Goal: Task Accomplishment & Management: Manage account settings

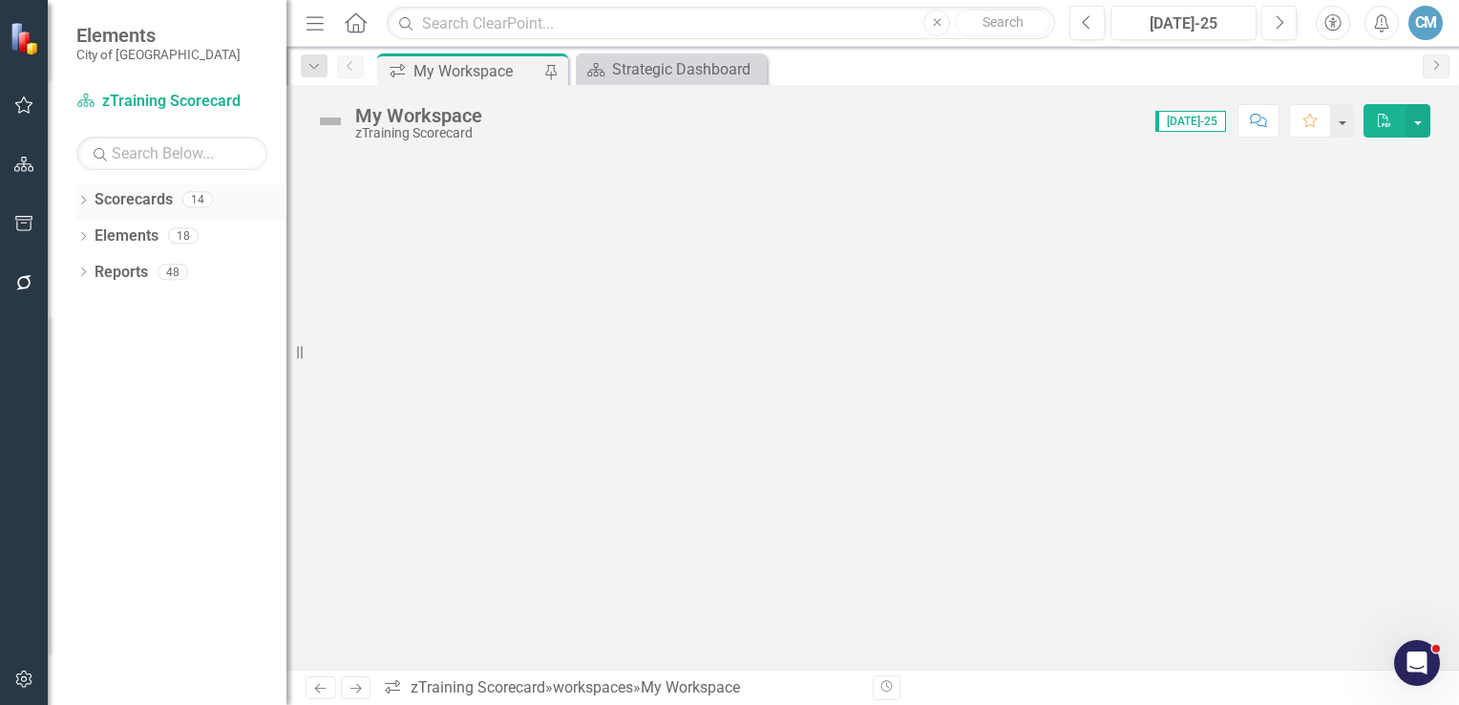
click at [92, 199] on div "Dropdown Scorecards 14" at bounding box center [181, 202] width 210 height 36
click at [83, 200] on icon "Dropdown" at bounding box center [82, 202] width 13 height 11
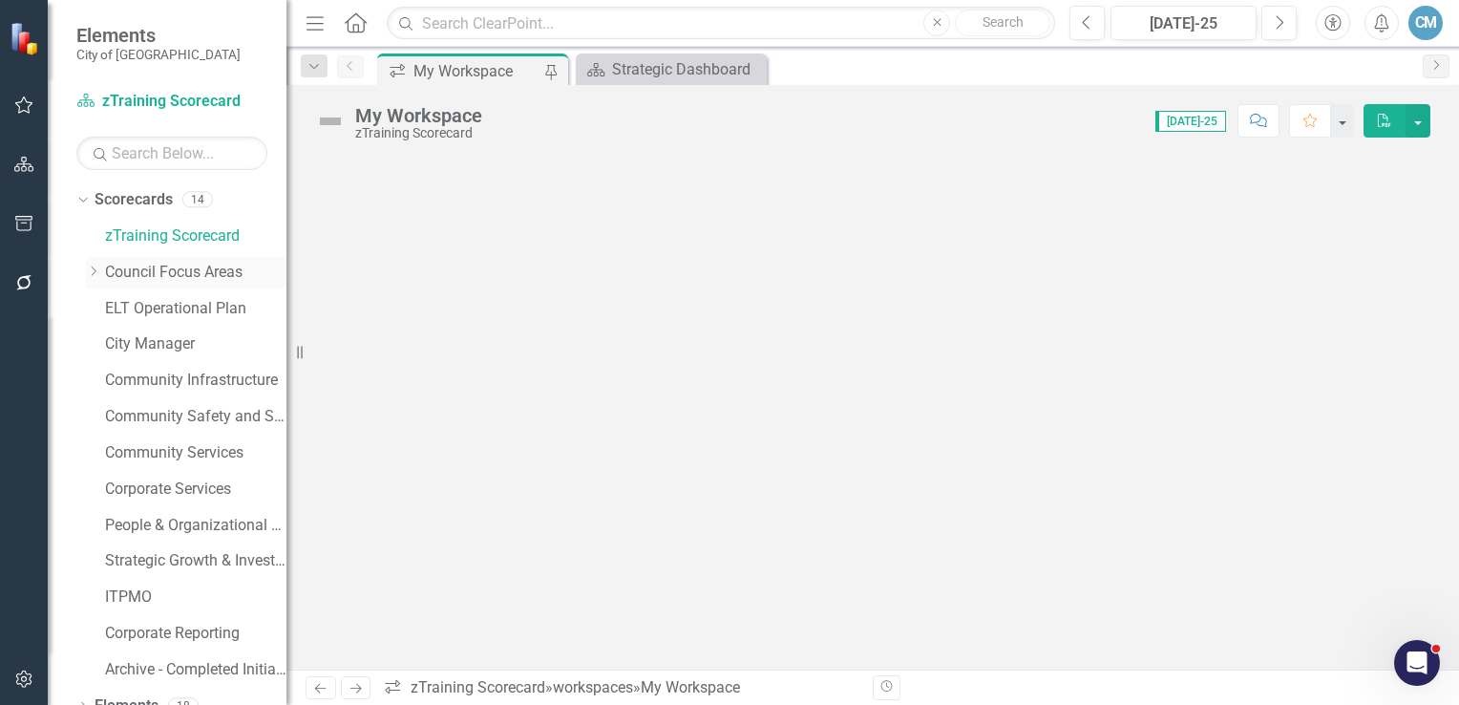
click at [168, 275] on link "Council Focus Areas" at bounding box center [195, 273] width 181 height 22
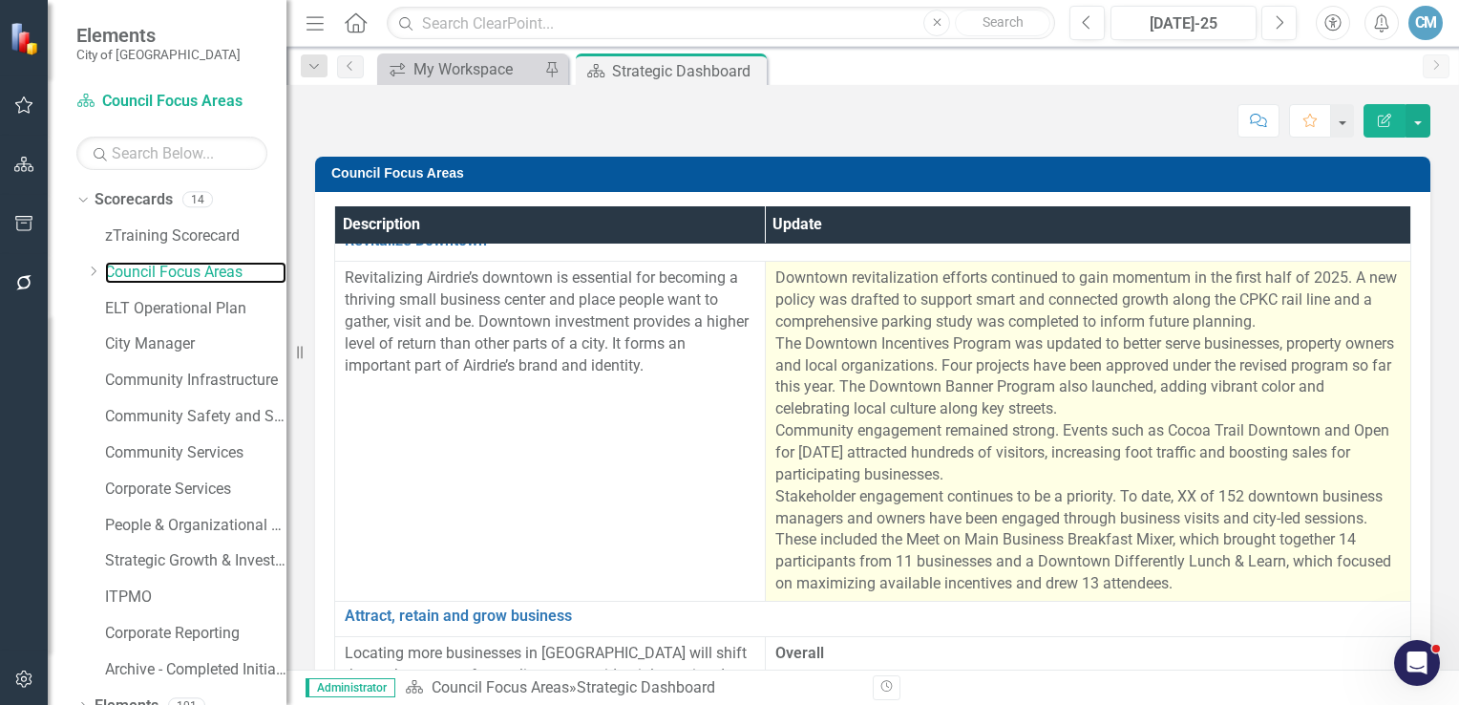
scroll to position [95, 0]
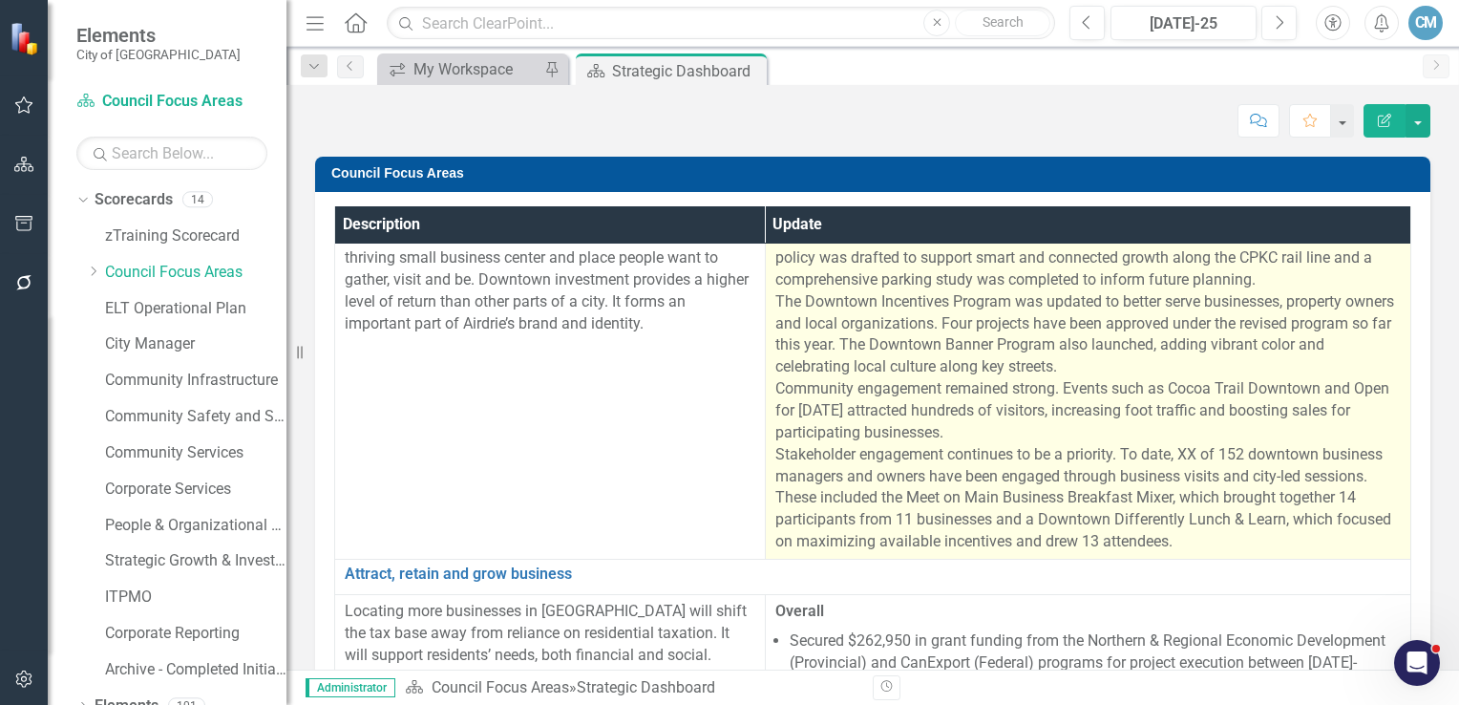
click at [1165, 454] on p "Downtown revitalization efforts continued to gain momentum in the first half of…" at bounding box center [1088, 389] width 626 height 328
click at [1180, 455] on p "Downtown revitalization efforts continued to gain momentum in the first half of…" at bounding box center [1088, 389] width 626 height 328
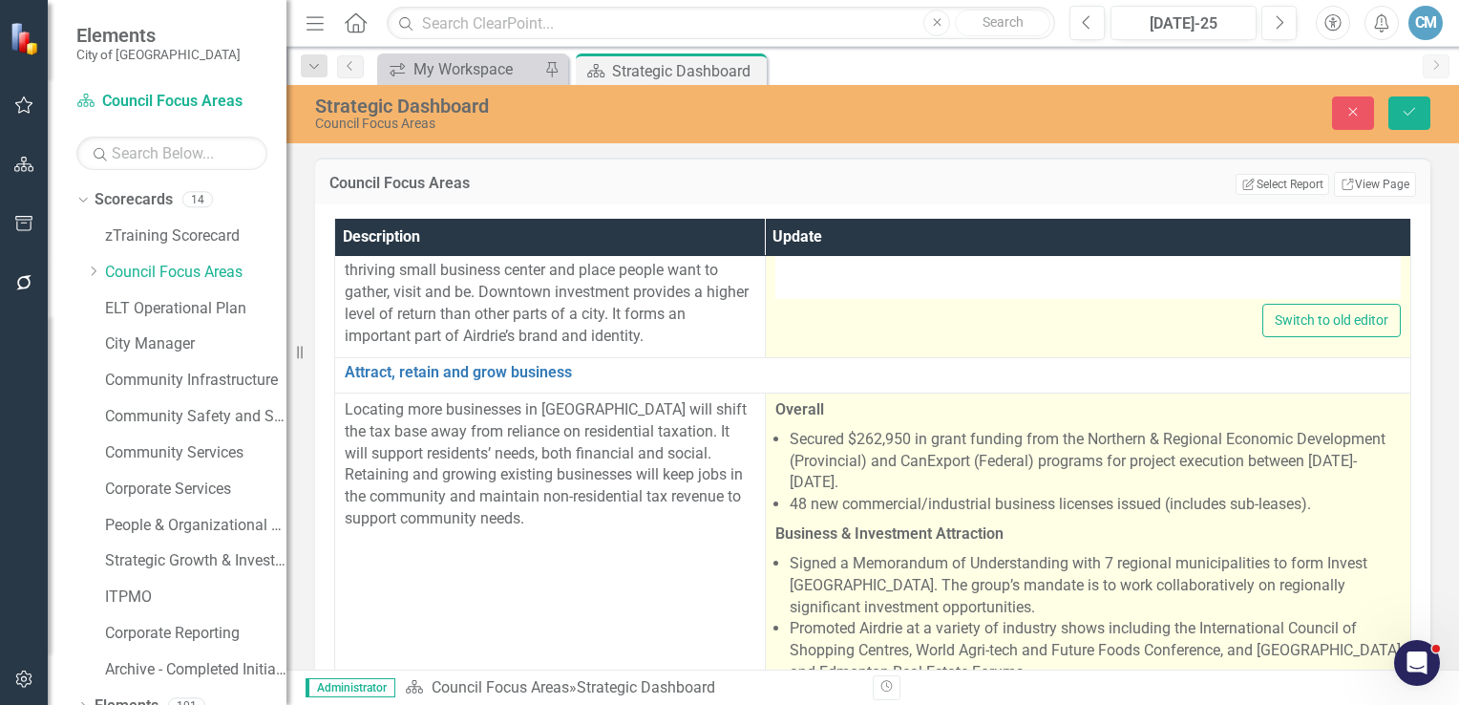
type textarea "<p>Downtown revitalization efforts continued to gain momentum in the first half…"
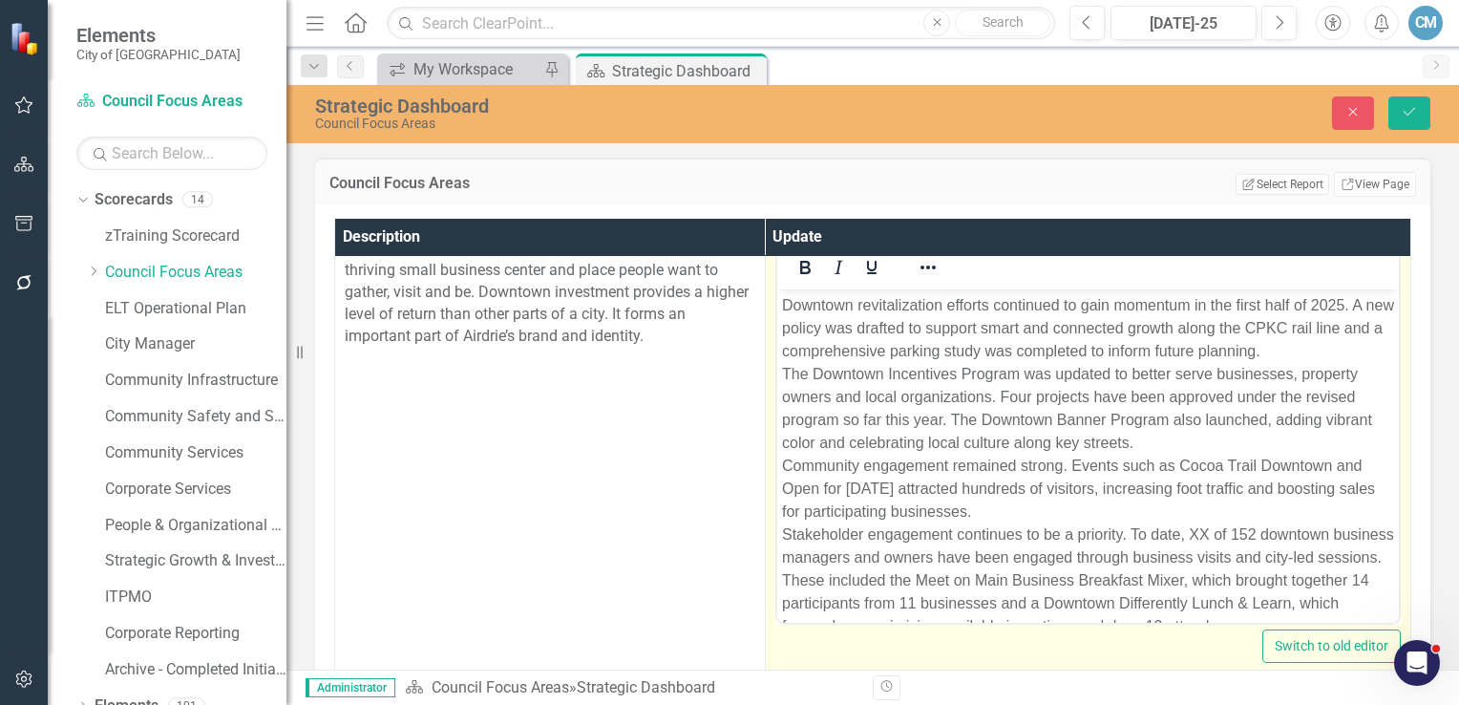
scroll to position [57, 0]
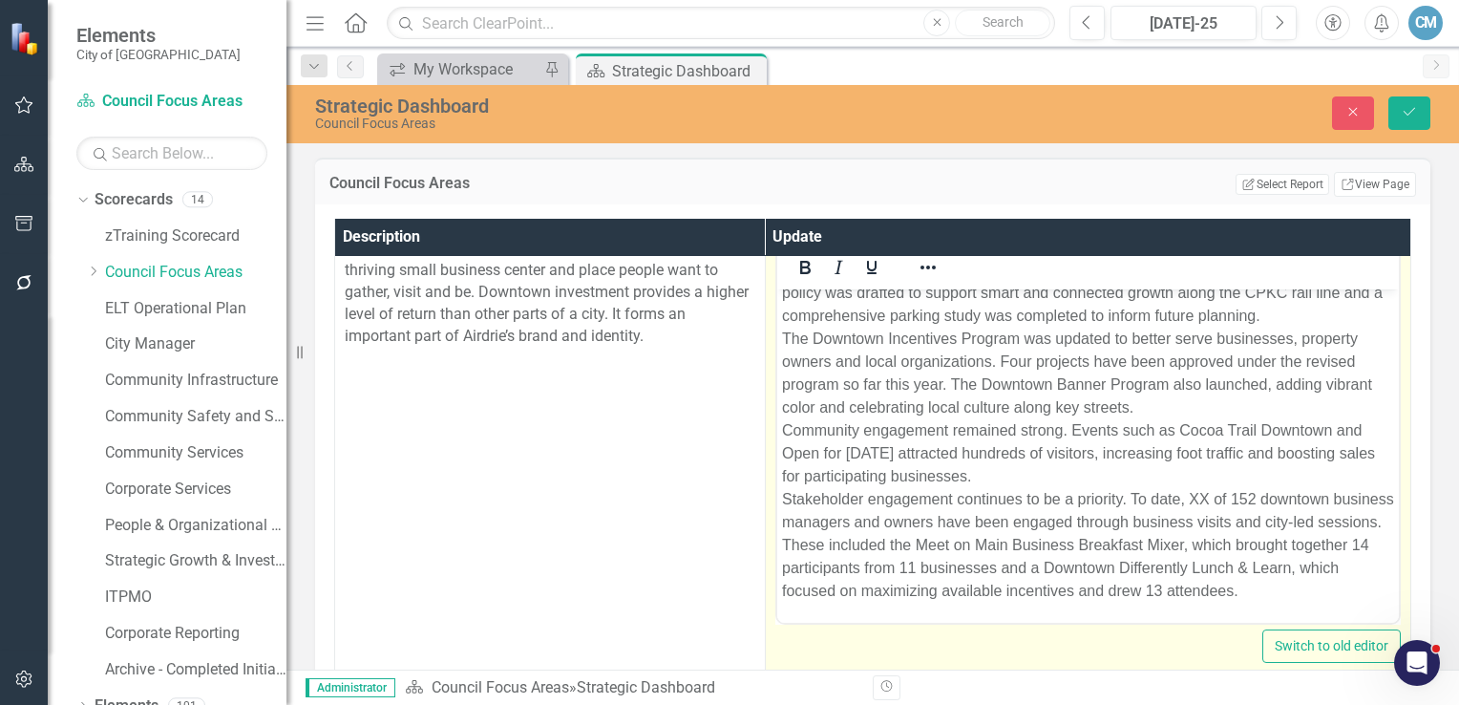
click at [1198, 477] on p "Downtown revitalization efforts continued to gain momentum in the first half of…" at bounding box center [1087, 431] width 612 height 344
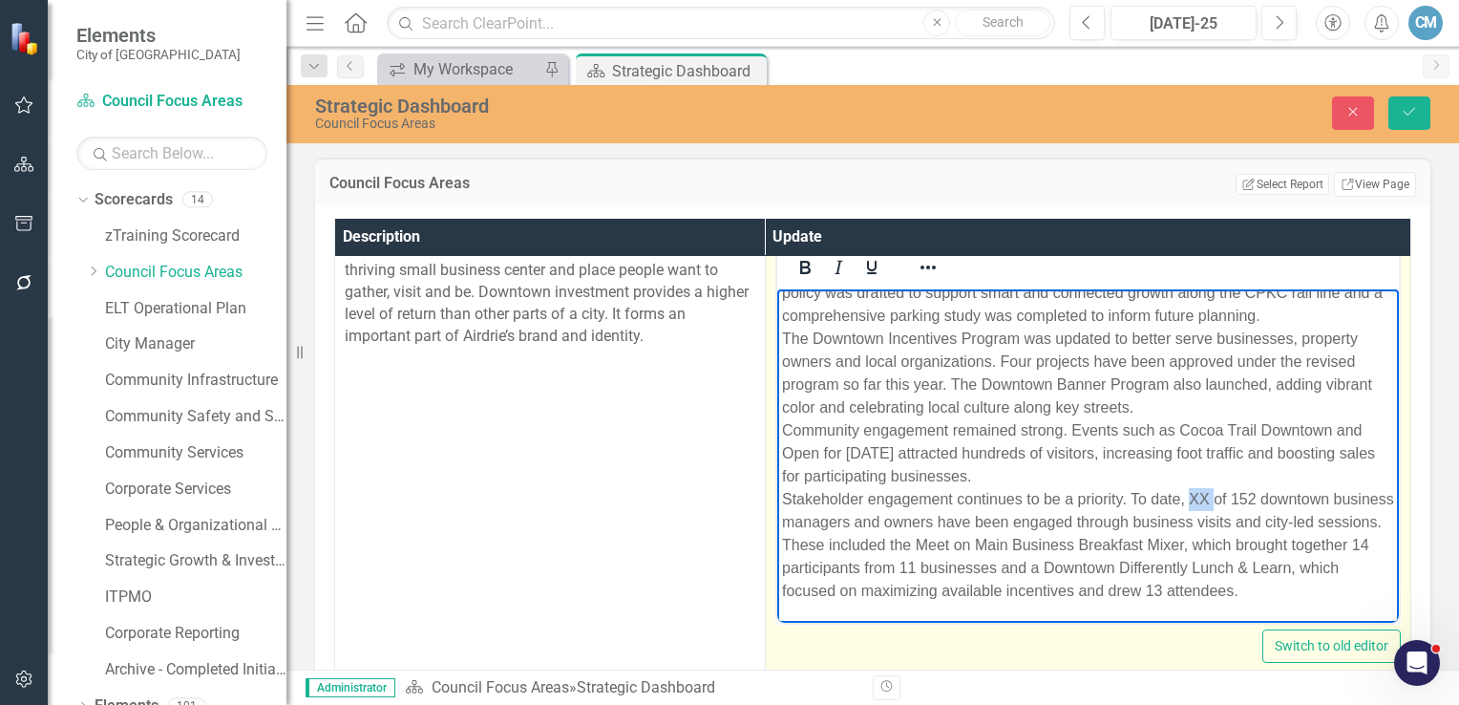
click at [1198, 477] on p "Downtown revitalization efforts continued to gain momentum in the first half of…" at bounding box center [1087, 431] width 612 height 344
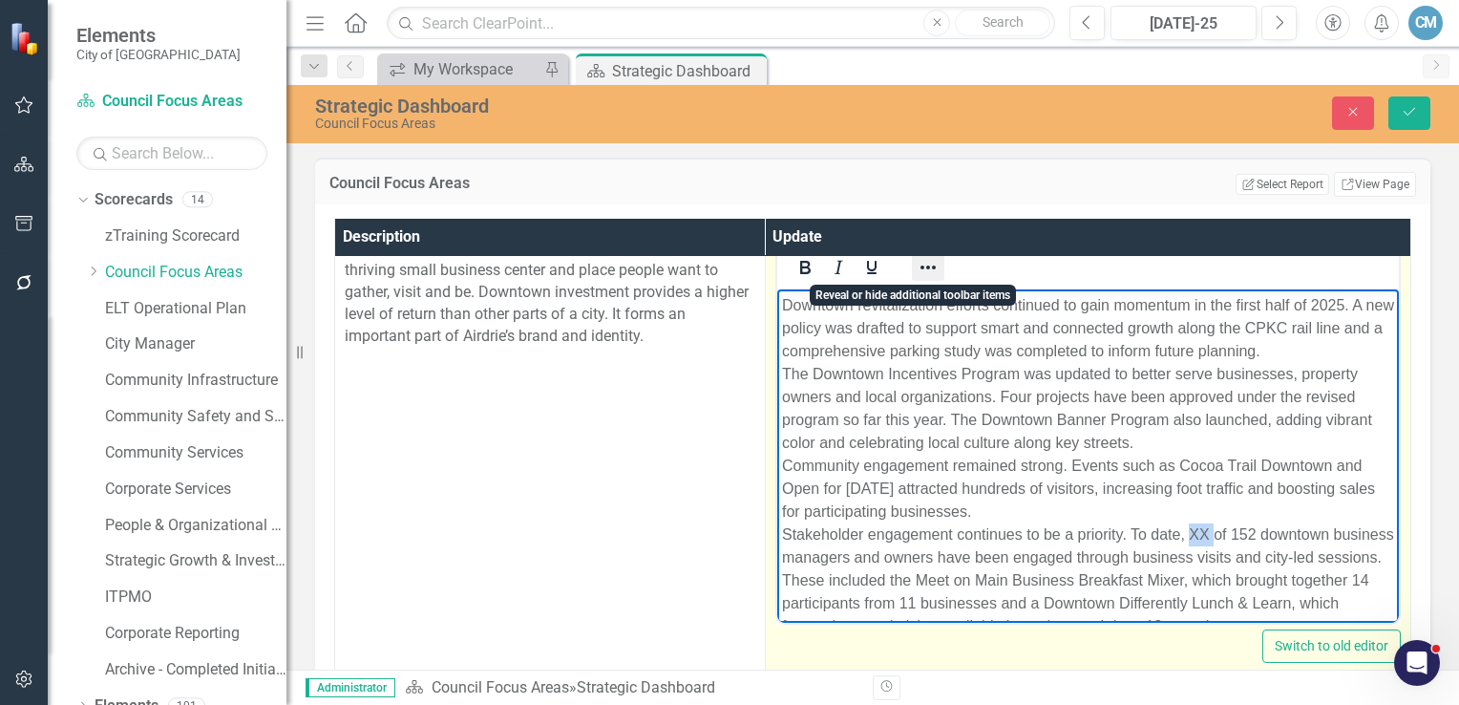
click at [917, 269] on icon "Reveal or hide additional toolbar items" at bounding box center [928, 267] width 23 height 23
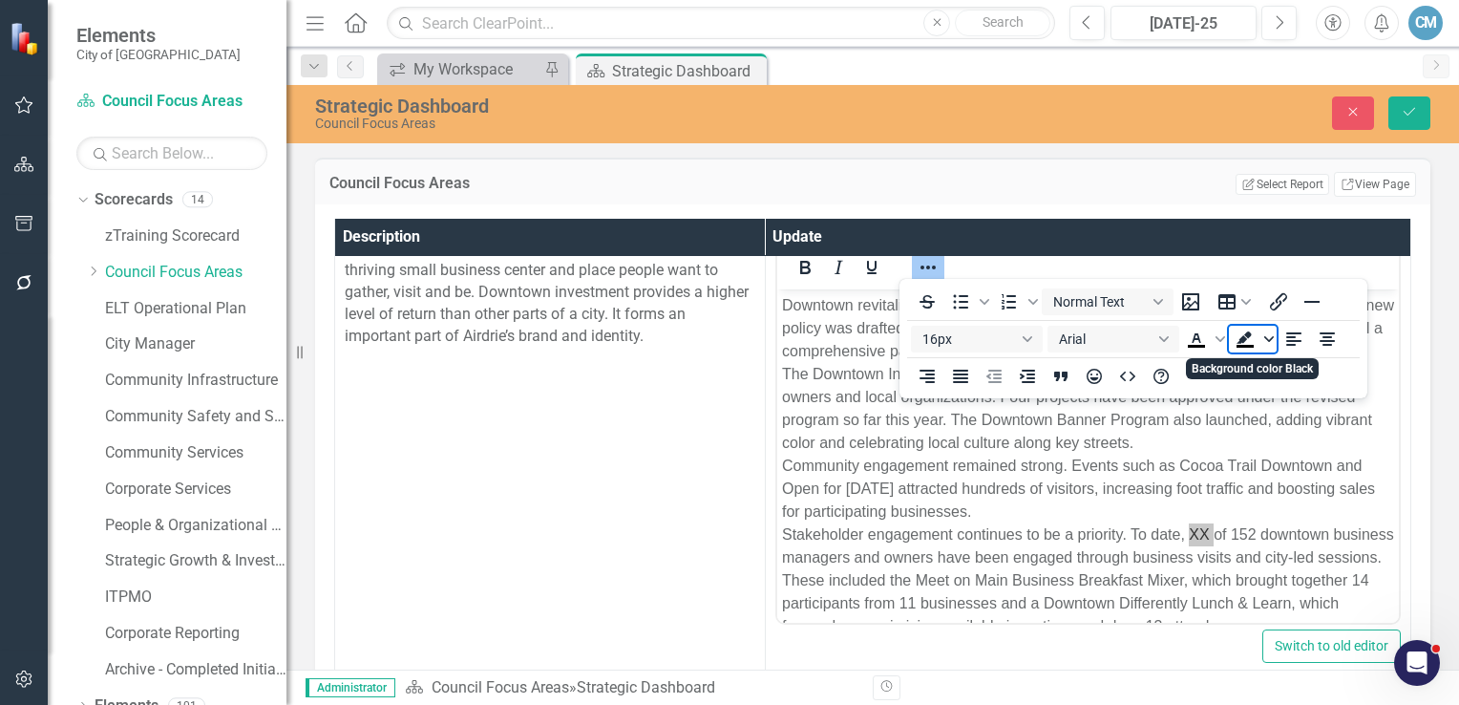
click at [1268, 346] on span "Background color Black" at bounding box center [1269, 339] width 15 height 27
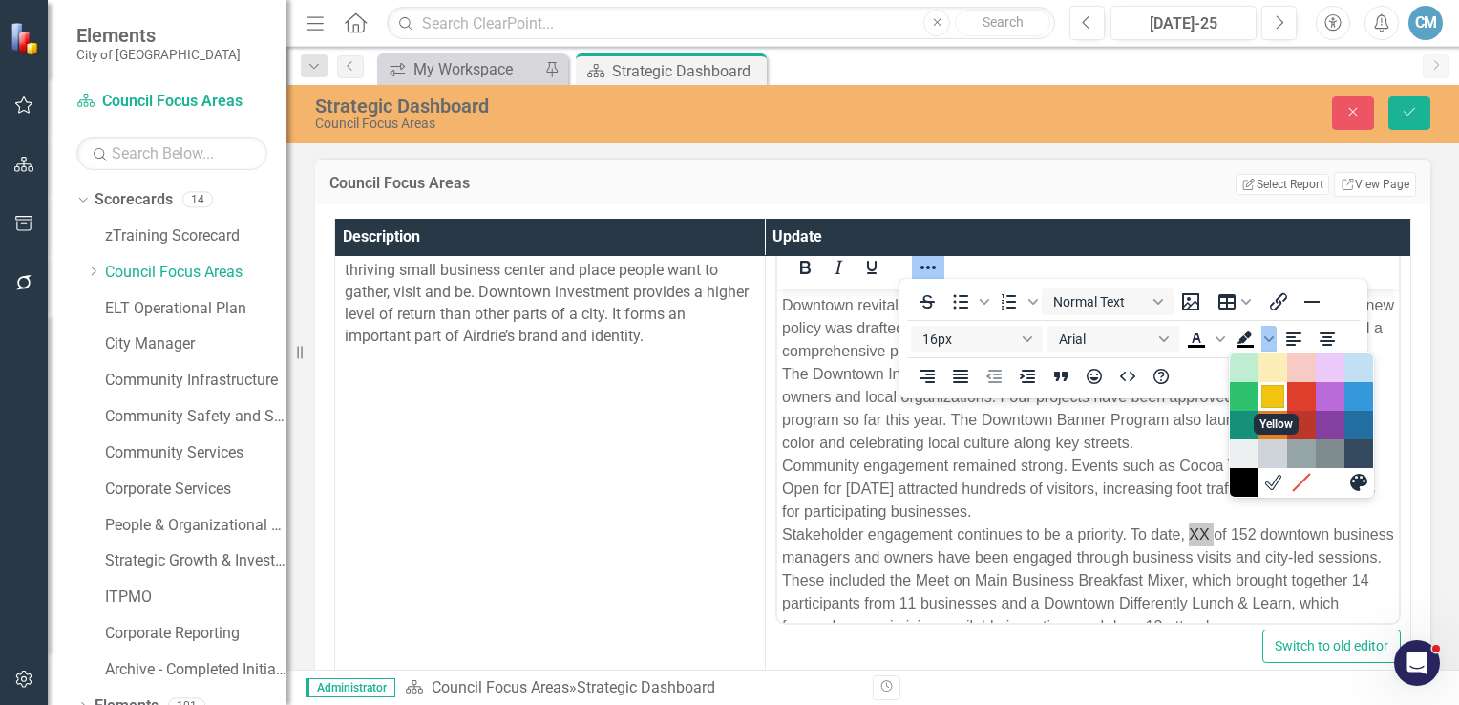
click at [1264, 400] on div "Yellow" at bounding box center [1273, 396] width 23 height 23
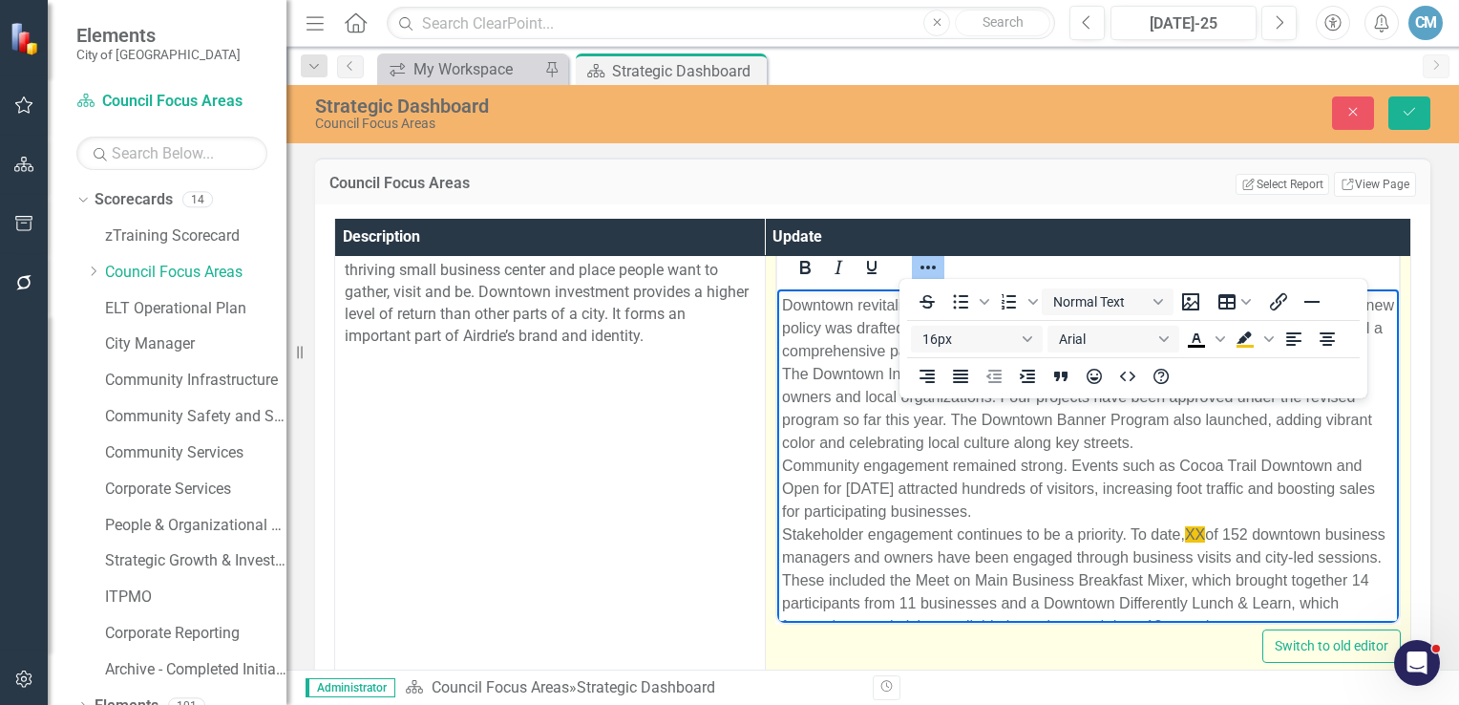
click at [1198, 531] on span "XX" at bounding box center [1194, 534] width 20 height 16
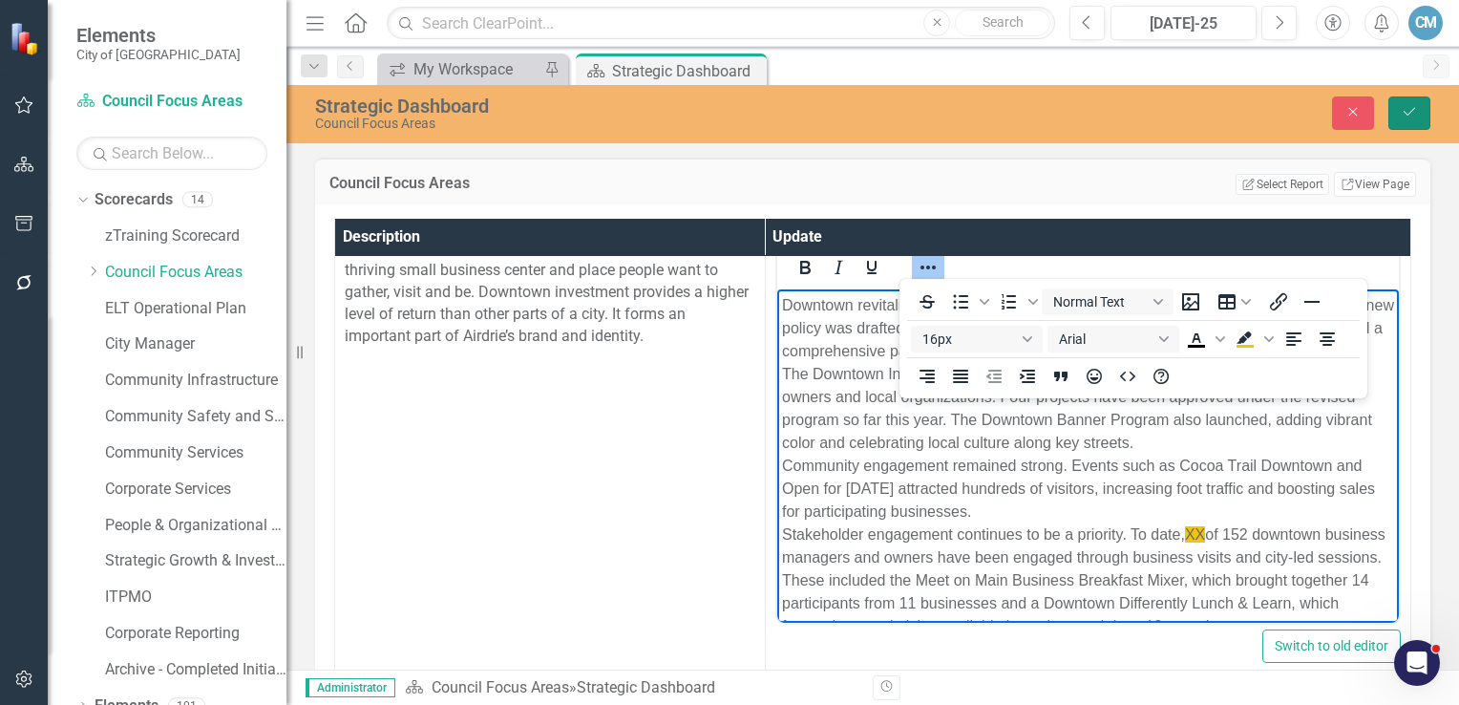
drag, startPoint x: 1402, startPoint y: 113, endPoint x: 1398, endPoint y: 123, distance: 11.2
click at [1402, 113] on icon "Save" at bounding box center [1409, 111] width 17 height 13
